Goal: Register for event/course

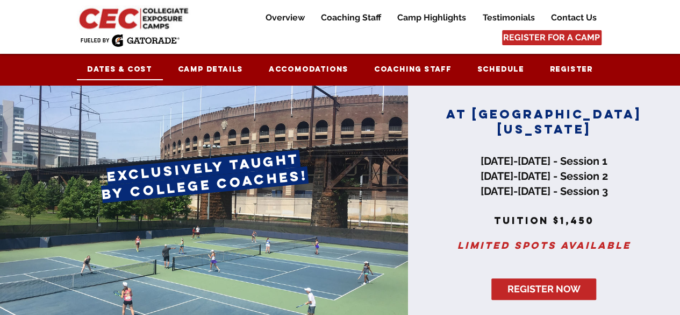
click at [134, 68] on span "Dates & Cost" at bounding box center [119, 69] width 65 height 9
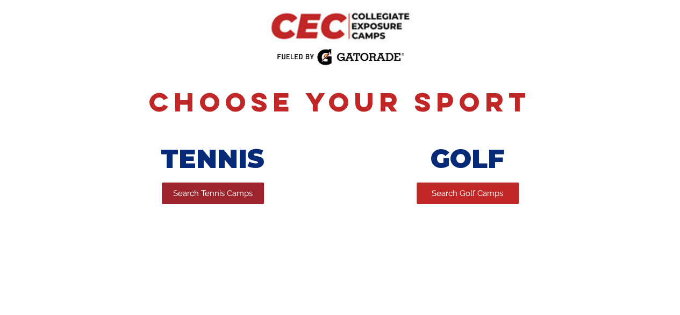
click at [251, 199] on span "Search Tennis Camps" at bounding box center [213, 193] width 80 height 11
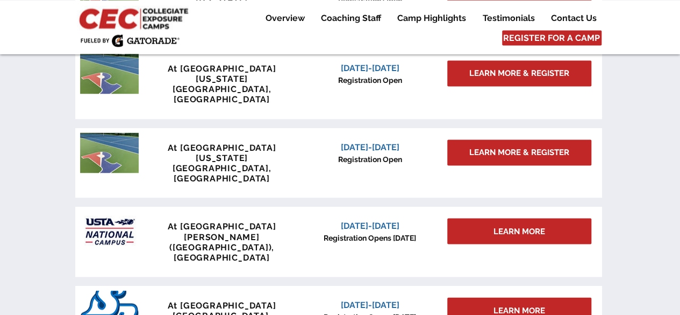
scroll to position [1011, 0]
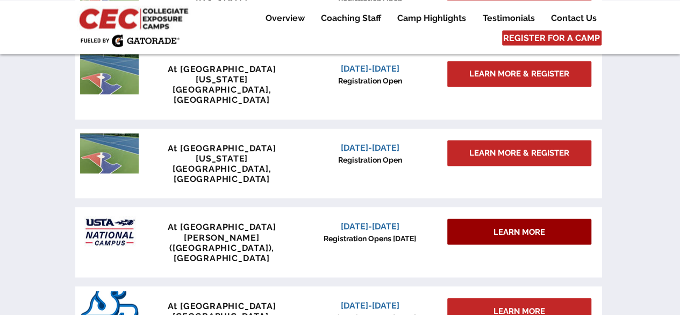
click at [477, 218] on div "LEARN MORE" at bounding box center [519, 231] width 144 height 26
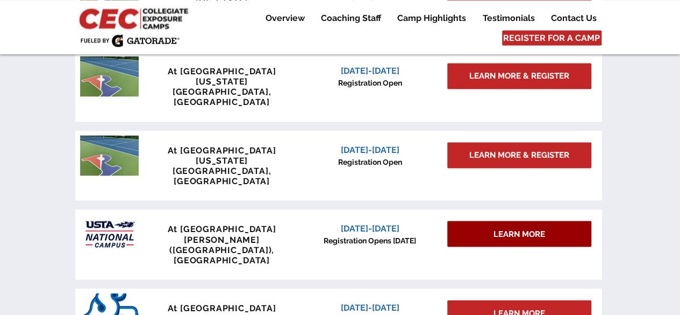
click at [491, 221] on div "LEARN MORE" at bounding box center [519, 234] width 144 height 26
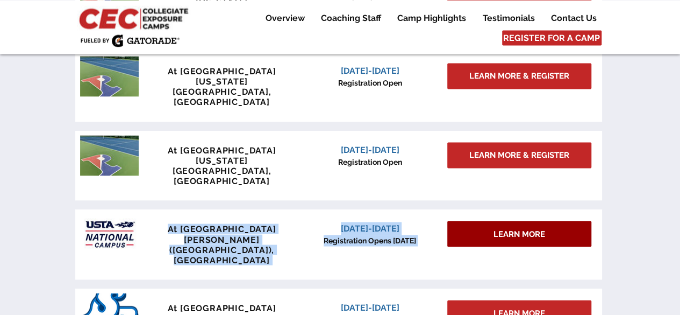
drag, startPoint x: 166, startPoint y: 173, endPoint x: 530, endPoint y: 179, distance: 364.7
click at [530, 209] on div "At USTA National Campus Lake Nona (Orlando), FL December 6-7, 2025 Registration…" at bounding box center [338, 244] width 527 height 70
click at [530, 221] on div "LEARN MORE" at bounding box center [519, 234] width 144 height 26
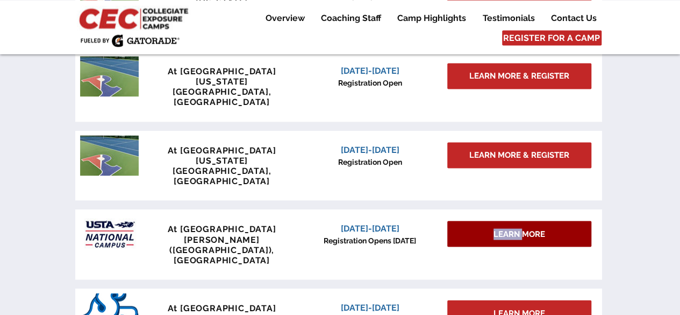
click at [530, 221] on div "LEARN MORE" at bounding box center [519, 234] width 144 height 26
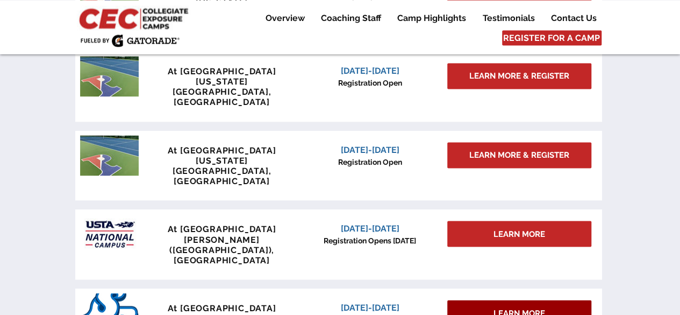
click at [463, 300] on div "LEARN MORE" at bounding box center [519, 313] width 144 height 26
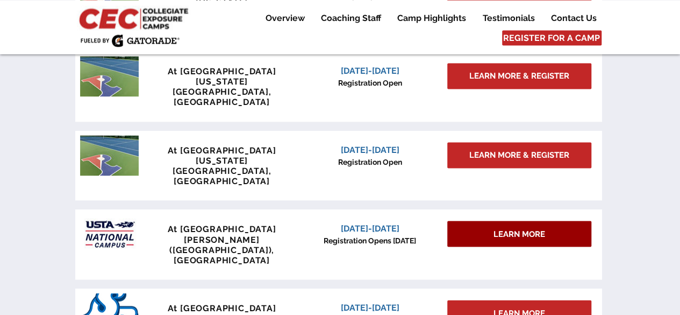
click at [496, 228] on span "LEARN MORE" at bounding box center [520, 233] width 52 height 11
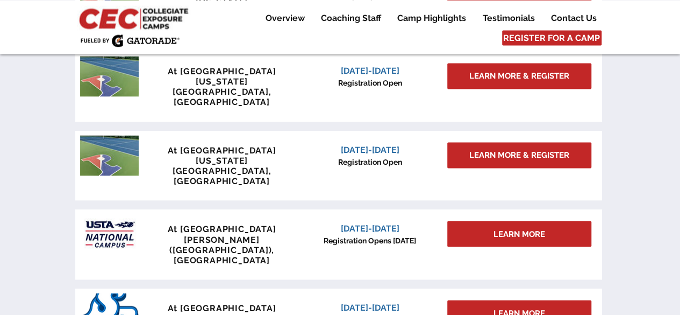
click at [380, 209] on div at bounding box center [338, 244] width 527 height 70
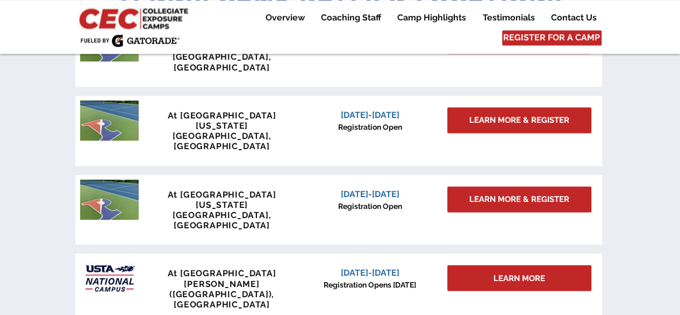
scroll to position [991, 0]
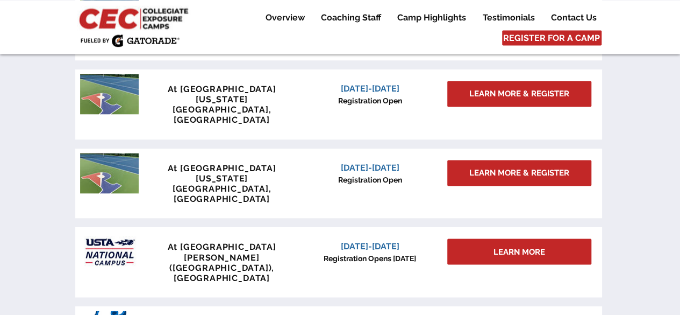
click at [360, 240] on span "December 6-7, 2025" at bounding box center [370, 245] width 59 height 10
click at [293, 226] on div at bounding box center [338, 261] width 527 height 70
click at [203, 226] on div at bounding box center [338, 261] width 527 height 70
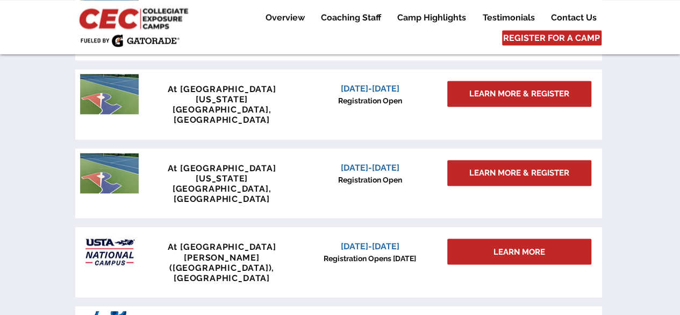
click at [244, 241] on span "At [GEOGRAPHIC_DATA]" at bounding box center [222, 246] width 109 height 10
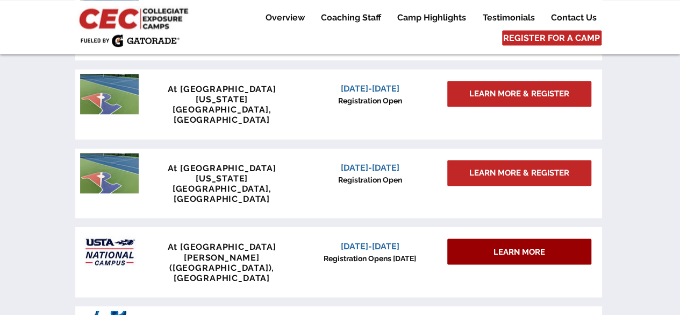
click at [489, 238] on div "LEARN MORE" at bounding box center [519, 251] width 144 height 26
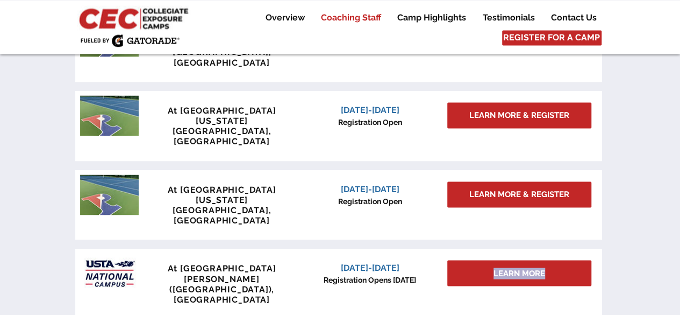
scroll to position [969, 0]
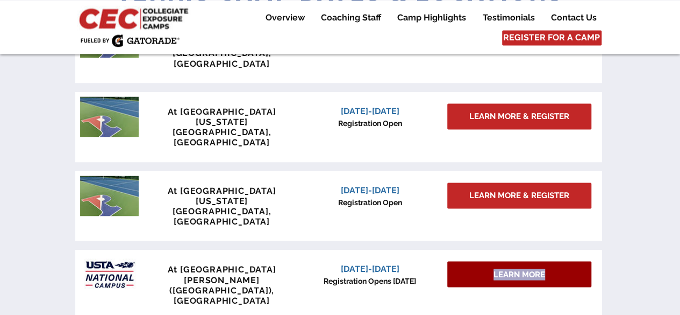
click at [505, 268] on span "LEARN MORE" at bounding box center [520, 273] width 52 height 11
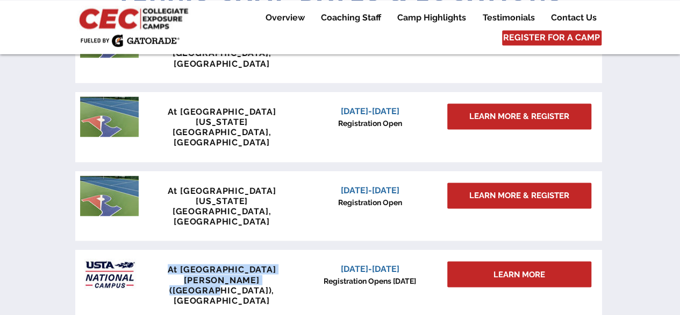
drag, startPoint x: 282, startPoint y: 218, endPoint x: 155, endPoint y: 208, distance: 126.8
click at [155, 264] on div "At USTA National Campus Lake Nona (Orlando), FL" at bounding box center [222, 284] width 159 height 41
copy div "At USTA National Campus Lake Nona (Orlando), FL"
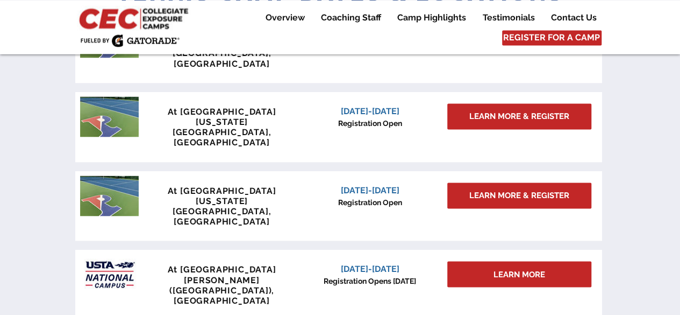
click at [139, 249] on div at bounding box center [338, 284] width 527 height 70
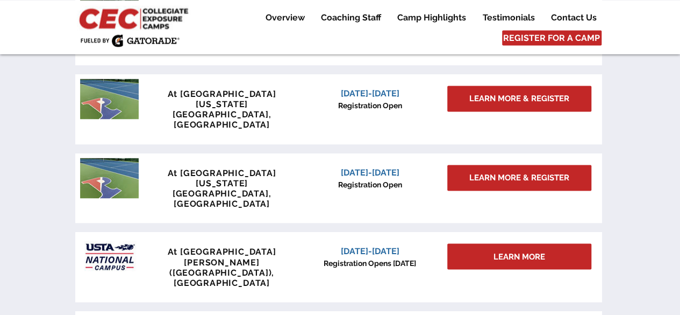
scroll to position [1024, 0]
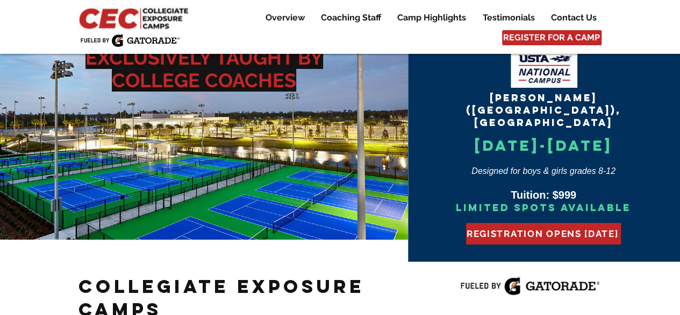
scroll to position [45, 0]
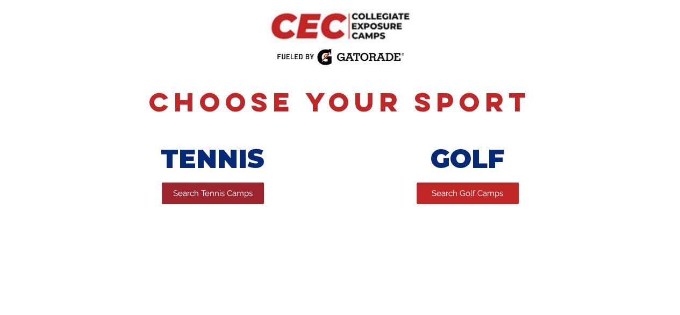
click at [216, 190] on span "Search Tennis Camps" at bounding box center [213, 193] width 80 height 11
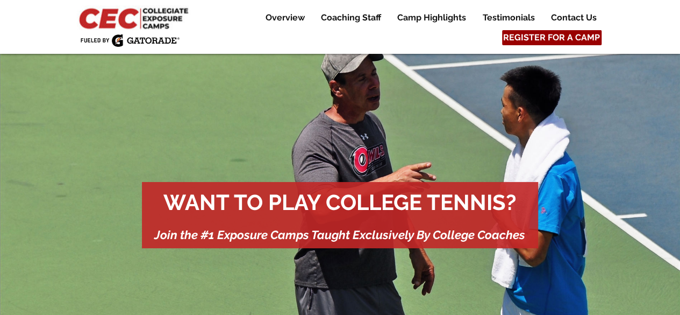
click at [554, 38] on span "REGISTER FOR A CAMP" at bounding box center [551, 38] width 97 height 12
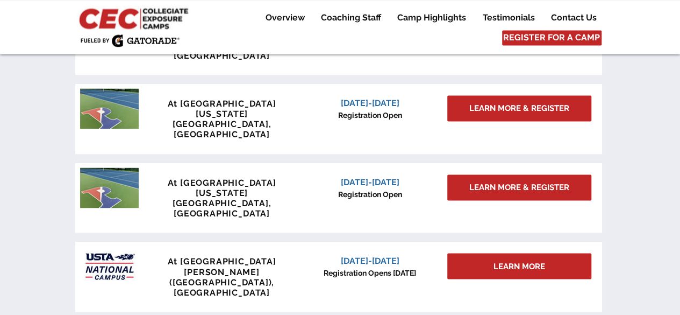
scroll to position [977, 0]
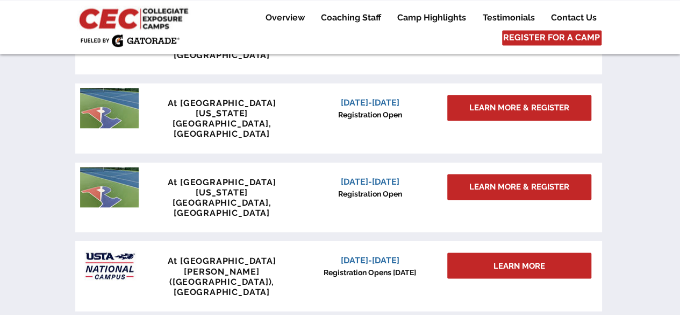
click at [644, 234] on div "main content" at bounding box center [340, 176] width 680 height 428
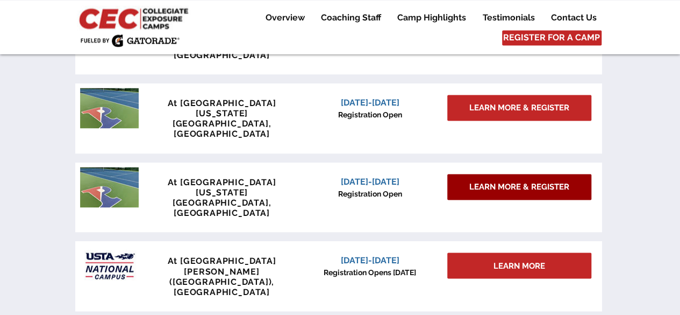
click at [536, 181] on span "LEARN MORE & REGISTER" at bounding box center [520, 186] width 100 height 11
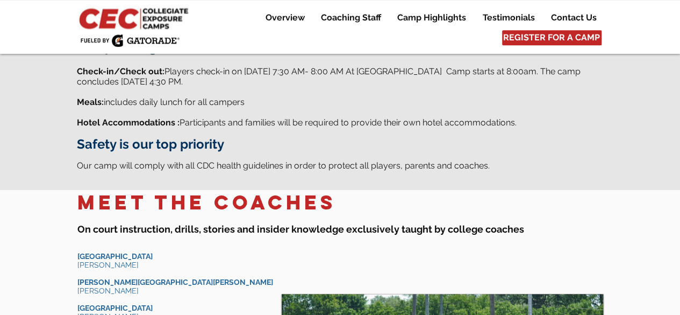
scroll to position [687, 0]
